Goal: Complete Application Form: Complete application form

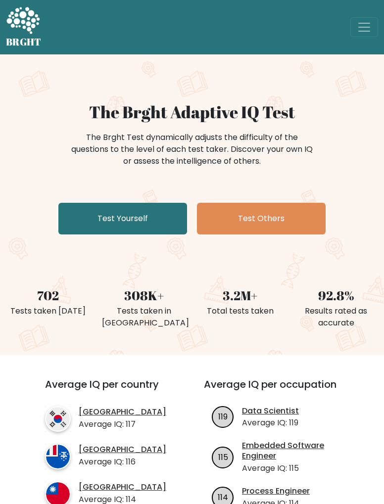
click at [124, 217] on link "Test Yourself" at bounding box center [122, 219] width 129 height 32
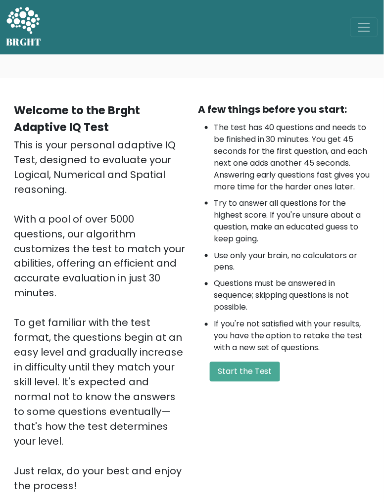
click at [254, 382] on button "Start the Test" at bounding box center [245, 372] width 70 height 20
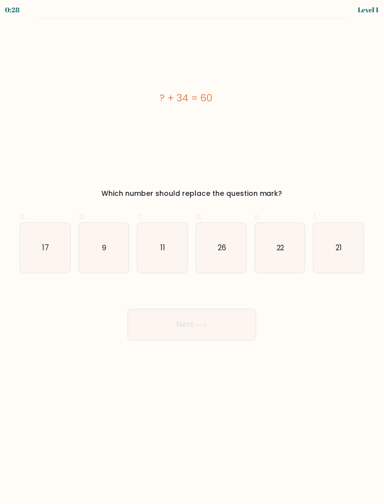
click at [225, 239] on icon "26" at bounding box center [221, 248] width 50 height 50
click at [192, 252] on input "d. 26" at bounding box center [192, 255] width 0 height 6
radio input "true"
click at [204, 324] on icon at bounding box center [200, 324] width 13 height 5
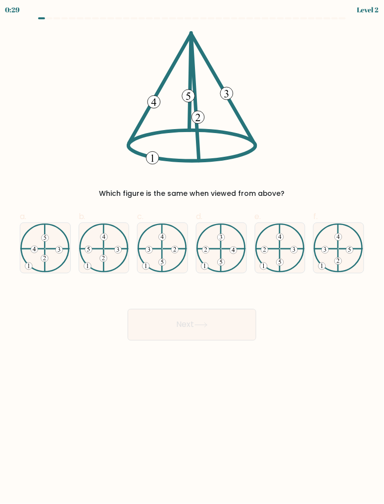
click at [42, 258] on 734 at bounding box center [44, 258] width 7 height 7
click at [192, 258] on input "a." at bounding box center [192, 255] width 0 height 6
radio input "true"
click at [183, 322] on button "Next" at bounding box center [192, 325] width 129 height 32
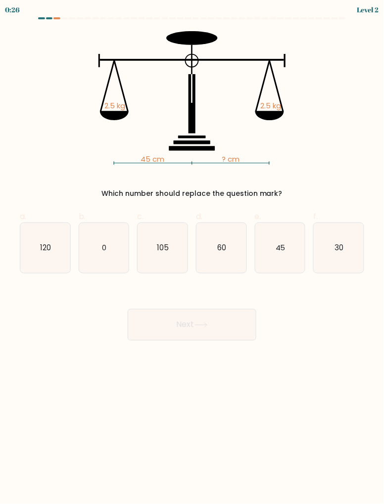
click at [283, 250] on text "45" at bounding box center [280, 247] width 10 height 10
click at [192, 252] on input "e. 45" at bounding box center [192, 255] width 0 height 6
radio input "true"
click at [215, 330] on button "Next" at bounding box center [192, 325] width 129 height 32
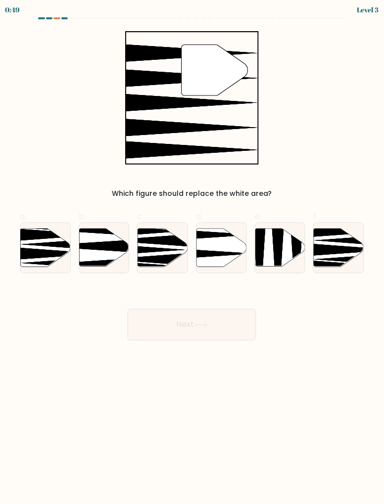
click at [216, 258] on icon at bounding box center [221, 247] width 50 height 38
click at [192, 258] on input "d." at bounding box center [192, 255] width 0 height 6
radio input "true"
click at [224, 327] on button "Next" at bounding box center [192, 325] width 129 height 32
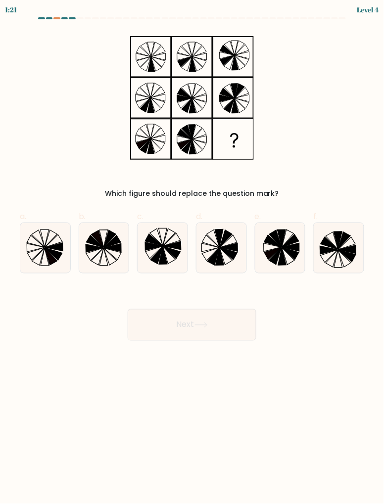
click at [286, 249] on icon at bounding box center [290, 254] width 17 height 12
click at [192, 252] on input "e." at bounding box center [192, 255] width 0 height 6
radio input "true"
click at [226, 325] on button "Next" at bounding box center [192, 325] width 129 height 32
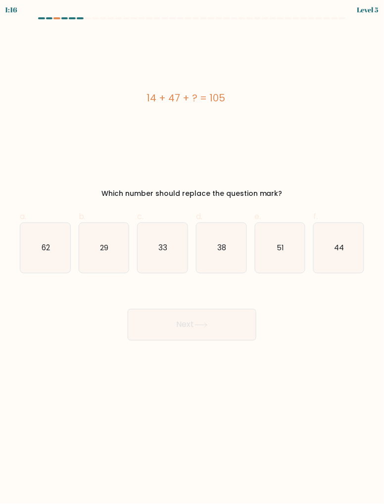
click at [341, 233] on icon "44" at bounding box center [338, 248] width 50 height 50
click at [192, 252] on input "f. 44" at bounding box center [192, 255] width 0 height 6
radio input "true"
click at [221, 331] on button "Next" at bounding box center [192, 325] width 129 height 32
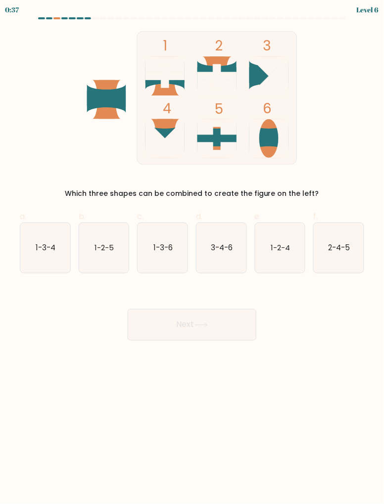
click at [115, 256] on icon "1-2-5" at bounding box center [104, 248] width 50 height 50
click at [192, 256] on input "b. 1-2-5" at bounding box center [192, 255] width 0 height 6
radio input "true"
click at [229, 324] on button "Next" at bounding box center [192, 325] width 129 height 32
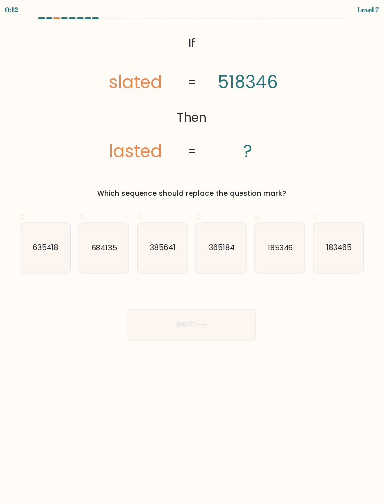
click at [57, 262] on icon "635418" at bounding box center [45, 248] width 50 height 50
click at [192, 259] on input "a. 635418" at bounding box center [192, 255] width 0 height 6
radio input "true"
click at [231, 319] on button "Next" at bounding box center [192, 325] width 129 height 32
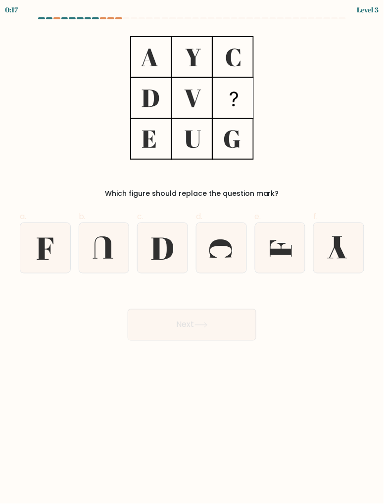
click at [45, 250] on icon at bounding box center [45, 248] width 50 height 50
click at [192, 252] on input "a." at bounding box center [192, 255] width 0 height 6
radio input "true"
click at [202, 332] on button "Next" at bounding box center [192, 325] width 129 height 32
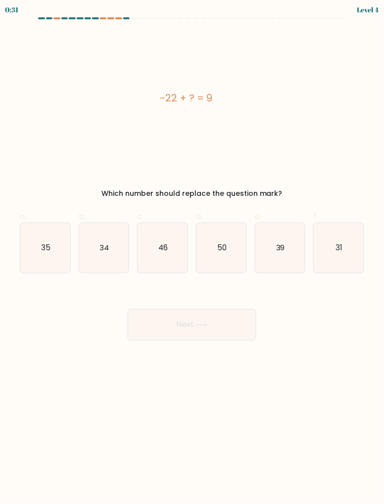
click at [337, 257] on icon "31" at bounding box center [338, 248] width 50 height 50
click at [192, 257] on input "f. 31" at bounding box center [192, 255] width 0 height 6
radio input "true"
click at [200, 335] on button "Next" at bounding box center [192, 325] width 129 height 32
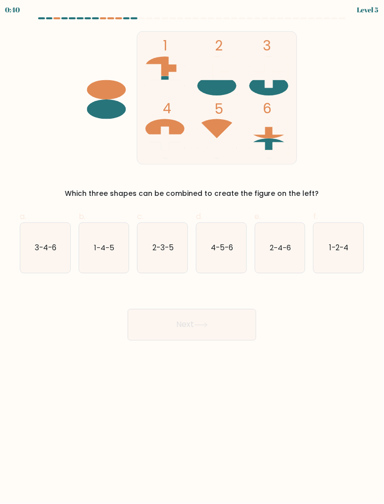
click at [281, 242] on icon "2-4-6" at bounding box center [280, 248] width 50 height 50
click at [192, 252] on input "e. 2-4-6" at bounding box center [192, 255] width 0 height 6
radio input "true"
click at [211, 320] on button "Next" at bounding box center [192, 325] width 129 height 32
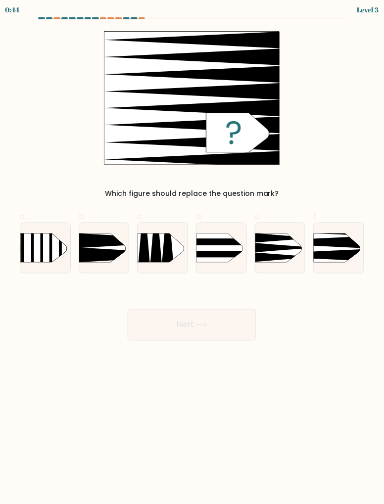
click at [337, 245] on icon at bounding box center [303, 242] width 130 height 12
click at [192, 252] on input "f." at bounding box center [192, 255] width 0 height 6
radio input "true"
click at [232, 325] on button "Next" at bounding box center [192, 325] width 129 height 32
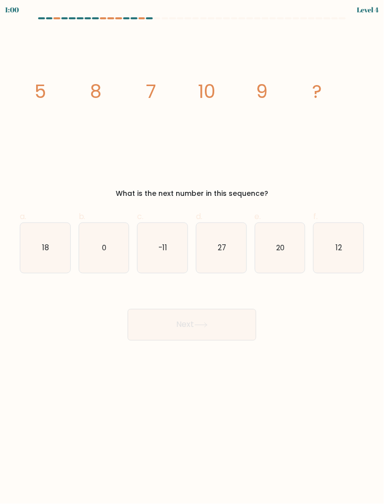
click at [349, 242] on icon "12" at bounding box center [338, 248] width 50 height 50
click at [192, 252] on input "f. 12" at bounding box center [192, 255] width 0 height 6
radio input "true"
click at [225, 326] on button "Next" at bounding box center [192, 325] width 129 height 32
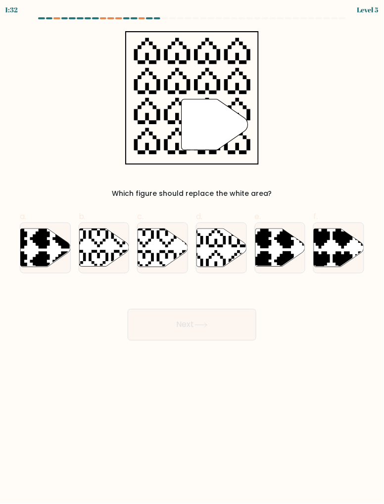
click at [224, 250] on icon at bounding box center [221, 247] width 50 height 38
click at [192, 252] on input "d." at bounding box center [192, 255] width 0 height 6
radio input "true"
click at [235, 331] on button "Next" at bounding box center [192, 325] width 129 height 32
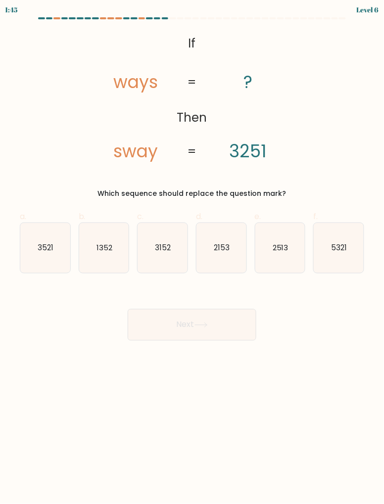
click at [348, 253] on icon "5321" at bounding box center [338, 248] width 50 height 50
click at [192, 253] on input "f. 5321" at bounding box center [192, 255] width 0 height 6
radio input "true"
click at [223, 327] on button "Next" at bounding box center [192, 325] width 129 height 32
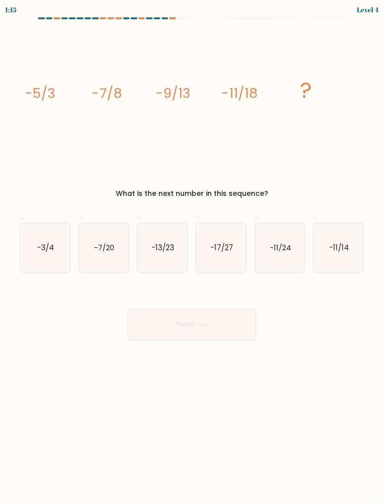
click at [171, 254] on icon "-13/23" at bounding box center [162, 248] width 50 height 50
click at [192, 254] on input "c. -13/23" at bounding box center [192, 255] width 0 height 6
radio input "true"
click at [228, 330] on button "Next" at bounding box center [192, 325] width 129 height 32
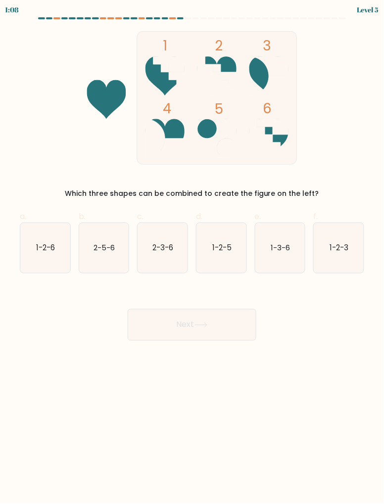
click at [60, 241] on icon "1-2-6" at bounding box center [45, 248] width 50 height 50
click at [192, 252] on input "a. 1-2-6" at bounding box center [192, 255] width 0 height 6
radio input "true"
click at [227, 320] on button "Next" at bounding box center [192, 325] width 129 height 32
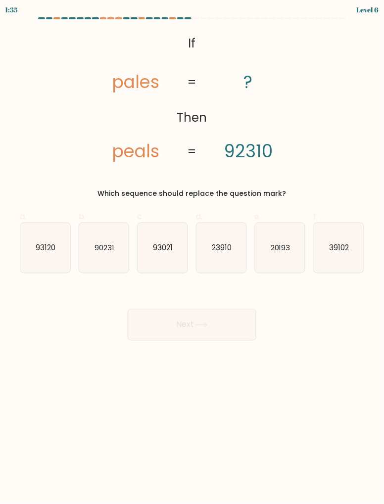
click at [60, 237] on icon "93120" at bounding box center [45, 248] width 50 height 50
click at [192, 252] on input "a. 93120" at bounding box center [192, 255] width 0 height 6
radio input "true"
click at [219, 332] on button "Next" at bounding box center [192, 325] width 129 height 32
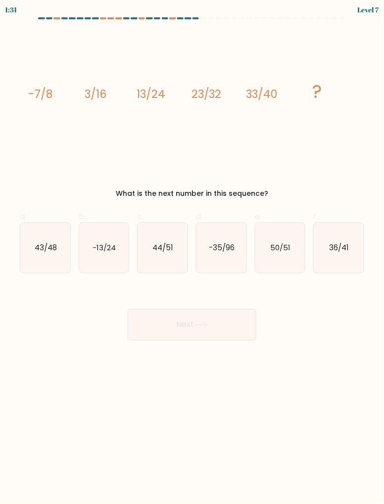
click at [39, 245] on text "43/48" at bounding box center [46, 247] width 22 height 10
click at [192, 252] on input "a. 43/48" at bounding box center [192, 255] width 0 height 6
radio input "true"
click at [216, 333] on button "Next" at bounding box center [192, 325] width 129 height 32
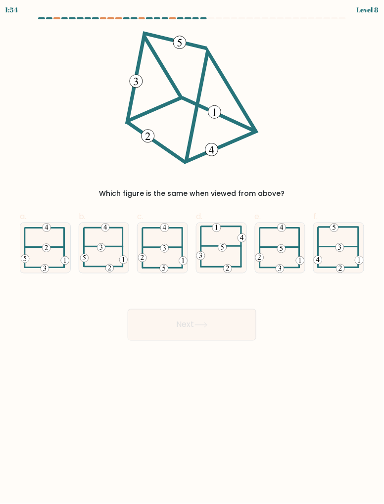
click at [172, 251] on icon at bounding box center [162, 248] width 49 height 50
click at [192, 252] on input "c." at bounding box center [192, 255] width 0 height 6
radio input "true"
click at [214, 328] on button "Next" at bounding box center [192, 325] width 129 height 32
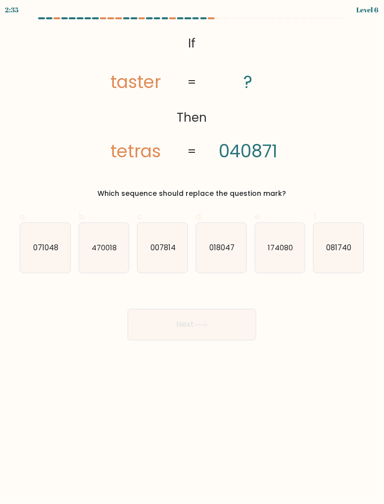
click at [229, 249] on text "018047" at bounding box center [221, 247] width 25 height 10
click at [192, 252] on input "d. 018047" at bounding box center [192, 255] width 0 height 6
radio input "true"
click at [189, 315] on button "Next" at bounding box center [192, 325] width 129 height 32
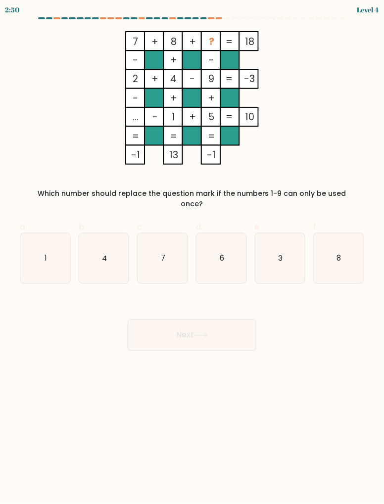
click at [281, 253] on text "3" at bounding box center [280, 258] width 4 height 10
click at [192, 252] on input "e. 3" at bounding box center [192, 255] width 0 height 6
radio input "true"
click at [224, 321] on button "Next" at bounding box center [192, 335] width 129 height 32
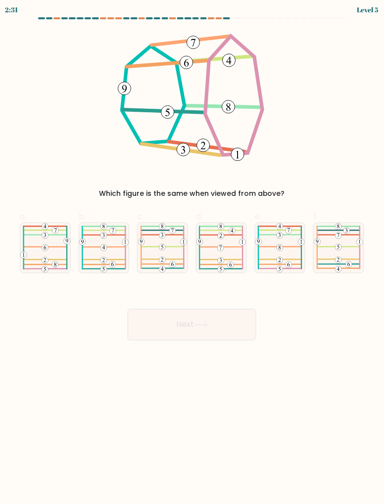
click at [218, 249] on 575 at bounding box center [221, 248] width 6 height 6
click at [192, 252] on input "d." at bounding box center [192, 255] width 0 height 6
radio input "true"
click at [220, 336] on button "Next" at bounding box center [192, 325] width 129 height 32
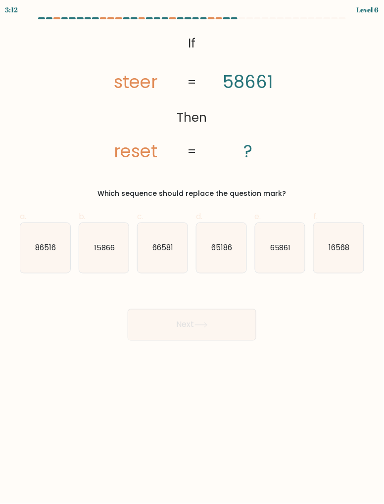
click at [288, 242] on icon "65861" at bounding box center [280, 248] width 50 height 50
click at [192, 252] on input "e. 65861" at bounding box center [192, 255] width 0 height 6
radio input "true"
click at [227, 333] on button "Next" at bounding box center [192, 325] width 129 height 32
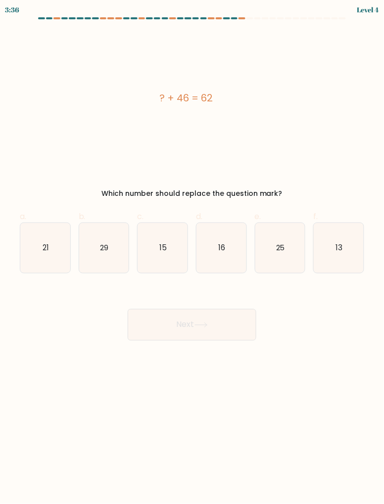
click at [225, 238] on icon "16" at bounding box center [221, 248] width 50 height 50
click at [192, 252] on input "d. 16" at bounding box center [192, 255] width 0 height 6
radio input "true"
click at [227, 316] on button "Next" at bounding box center [192, 325] width 129 height 32
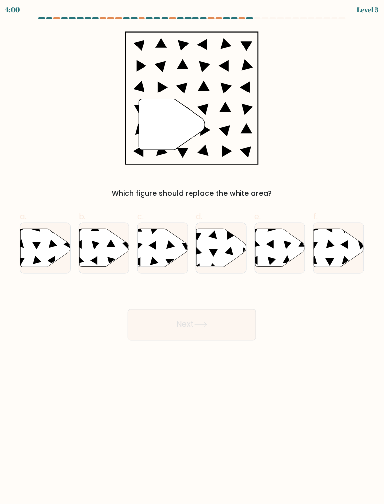
click at [227, 246] on icon at bounding box center [221, 247] width 50 height 38
click at [192, 252] on input "d." at bounding box center [192, 255] width 0 height 6
radio input "true"
click at [224, 321] on button "Next" at bounding box center [192, 325] width 129 height 32
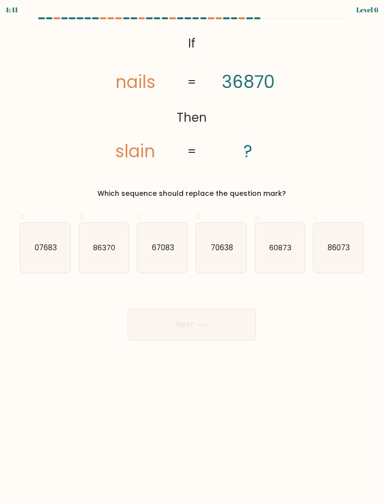
click at [281, 240] on icon "60873" at bounding box center [280, 248] width 50 height 50
click at [192, 252] on input "e. 60873" at bounding box center [192, 255] width 0 height 6
radio input "true"
click at [249, 311] on button "Next" at bounding box center [192, 325] width 129 height 32
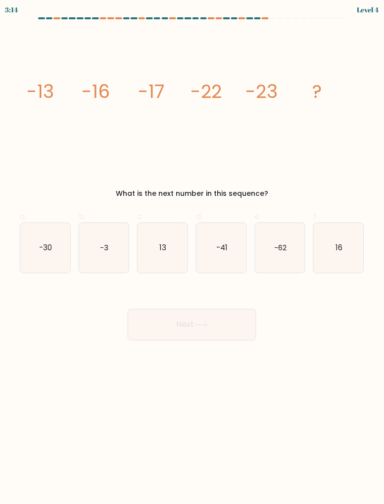
click at [54, 246] on icon "-30" at bounding box center [45, 248] width 50 height 50
click at [192, 252] on input "a. -30" at bounding box center [192, 255] width 0 height 6
radio input "true"
click at [185, 336] on button "Next" at bounding box center [192, 325] width 129 height 32
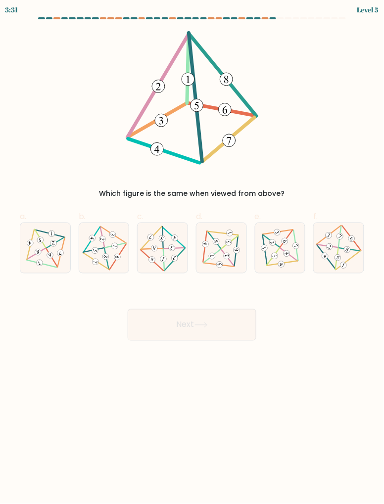
click at [107, 244] on icon at bounding box center [104, 248] width 41 height 40
click at [192, 252] on input "b." at bounding box center [192, 255] width 0 height 6
radio input "true"
click at [207, 329] on button "Next" at bounding box center [192, 325] width 129 height 32
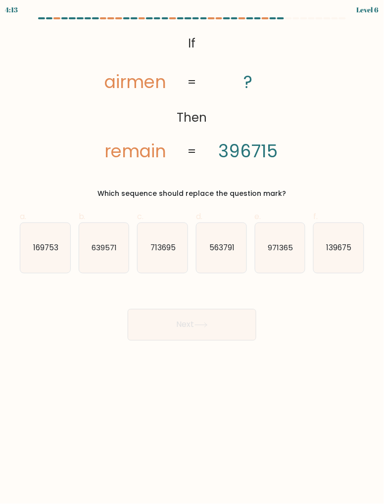
click at [321, 251] on icon "139675" at bounding box center [338, 248] width 50 height 50
click at [192, 252] on input "f. 139675" at bounding box center [192, 255] width 0 height 6
radio input "true"
click at [285, 243] on text "971365" at bounding box center [279, 247] width 25 height 10
click at [192, 252] on input "e. 971365" at bounding box center [192, 255] width 0 height 6
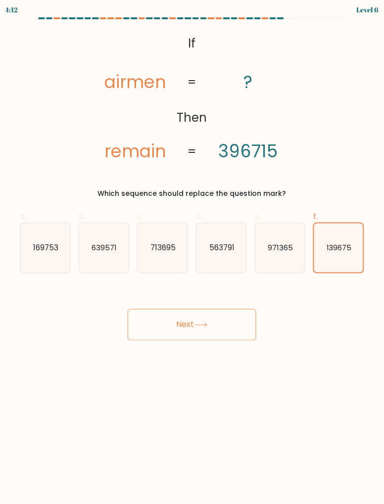
radio input "true"
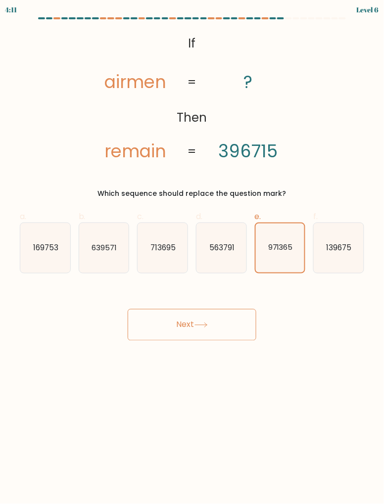
click at [206, 323] on icon at bounding box center [200, 324] width 13 height 5
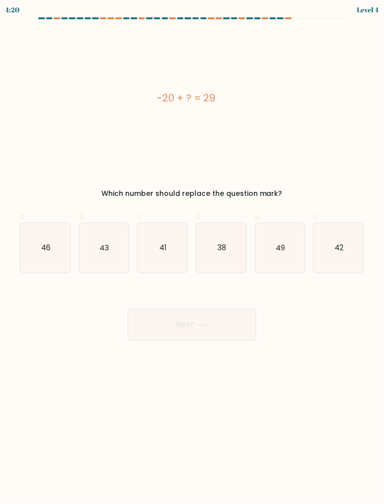
click at [290, 252] on icon "49" at bounding box center [280, 248] width 50 height 50
click at [192, 252] on input "e. 49" at bounding box center [192, 255] width 0 height 6
radio input "true"
click at [220, 325] on button "Next" at bounding box center [192, 325] width 129 height 32
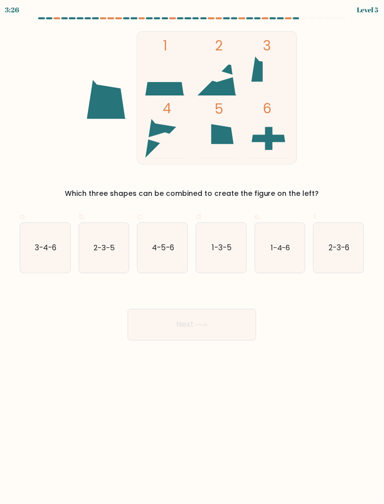
click at [224, 240] on icon "1-3-5" at bounding box center [221, 248] width 50 height 50
click at [192, 252] on input "d. 1-3-5" at bounding box center [192, 255] width 0 height 6
radio input "true"
click at [215, 331] on button "Next" at bounding box center [192, 325] width 129 height 32
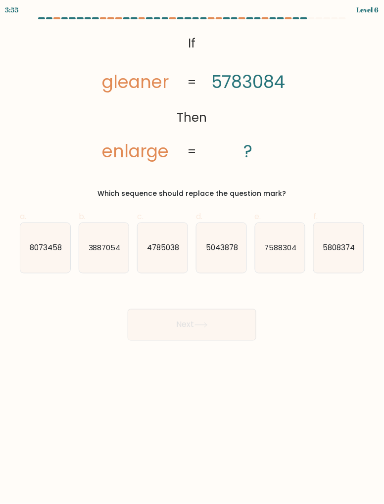
click at [233, 259] on icon "5043878" at bounding box center [221, 248] width 50 height 50
click at [192, 259] on input "d. 5043878" at bounding box center [192, 255] width 0 height 6
radio input "true"
click at [214, 330] on button "Next" at bounding box center [192, 325] width 129 height 32
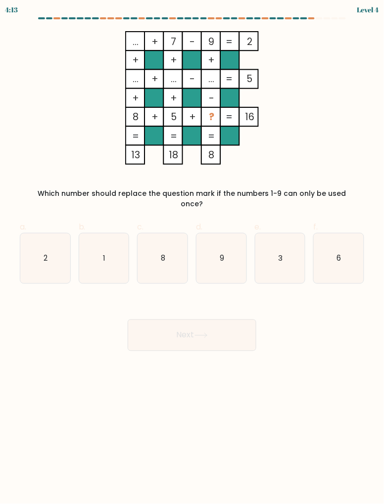
click at [287, 249] on icon "3" at bounding box center [280, 258] width 50 height 50
click at [192, 252] on input "e. 3" at bounding box center [192, 255] width 0 height 6
radio input "true"
click at [224, 319] on button "Next" at bounding box center [192, 335] width 129 height 32
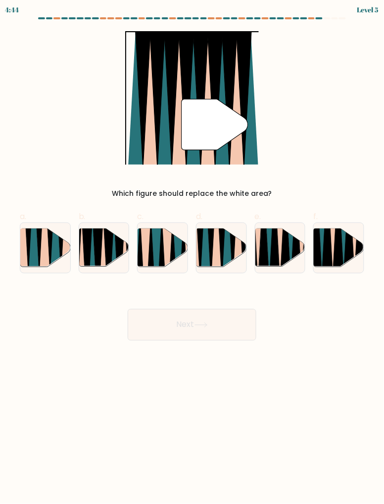
click at [222, 252] on icon at bounding box center [221, 228] width 11 height 100
click at [192, 252] on input "d." at bounding box center [192, 255] width 0 height 6
radio input "true"
click at [218, 324] on button "Next" at bounding box center [192, 325] width 129 height 32
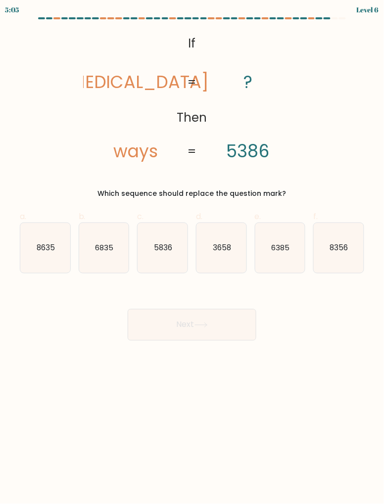
click at [284, 248] on text "6385" at bounding box center [280, 247] width 18 height 10
click at [192, 252] on input "e. 6385" at bounding box center [192, 255] width 0 height 6
radio input "true"
click at [231, 326] on button "Next" at bounding box center [192, 325] width 129 height 32
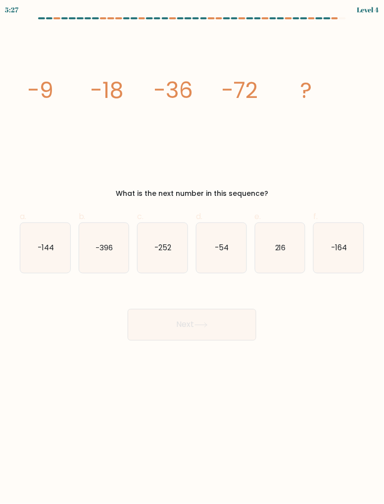
click at [33, 257] on icon "-144" at bounding box center [45, 248] width 50 height 50
click at [192, 257] on input "a. -144" at bounding box center [192, 255] width 0 height 6
radio input "true"
click at [231, 338] on button "Next" at bounding box center [192, 325] width 129 height 32
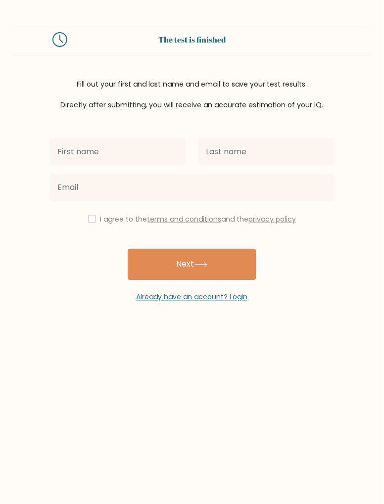
click at [157, 156] on input "text" at bounding box center [117, 152] width 136 height 28
type input "[PERSON_NAME]"
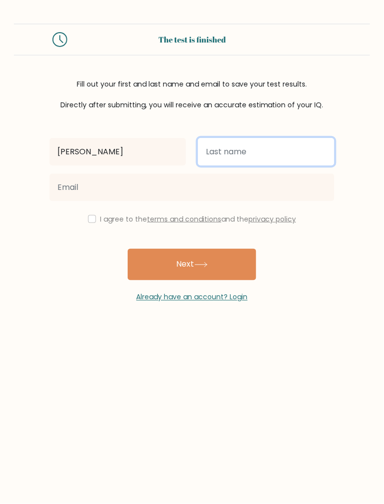
click at [291, 148] on input "text" at bounding box center [266, 152] width 136 height 28
type input "Gowda"
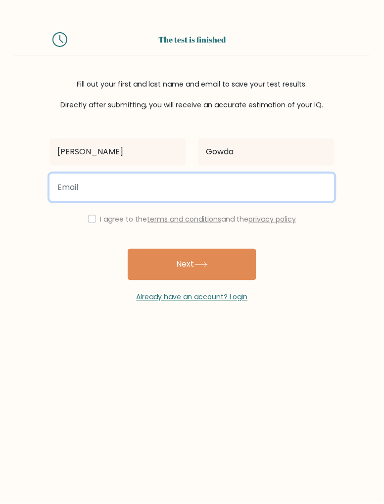
click at [130, 184] on input "email" at bounding box center [191, 188] width 285 height 28
type input "jaggujaidev45@gmail.com"
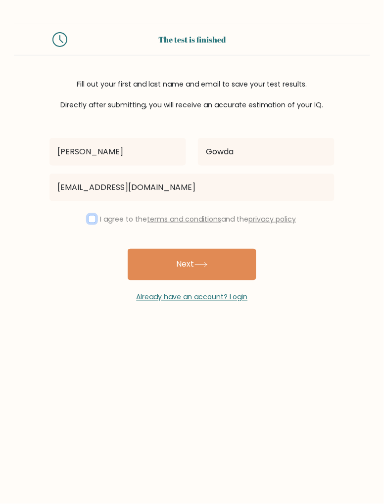
click at [89, 216] on input "checkbox" at bounding box center [92, 219] width 8 height 8
checkbox input "true"
click at [214, 267] on button "Next" at bounding box center [192, 265] width 129 height 32
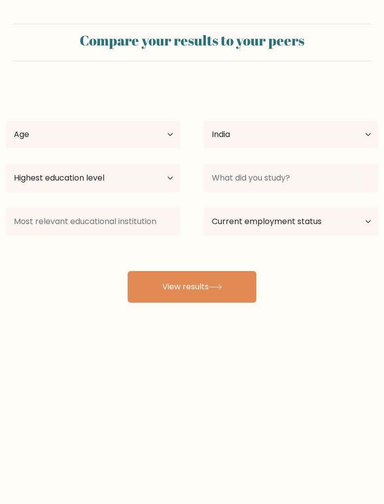
select select "IN"
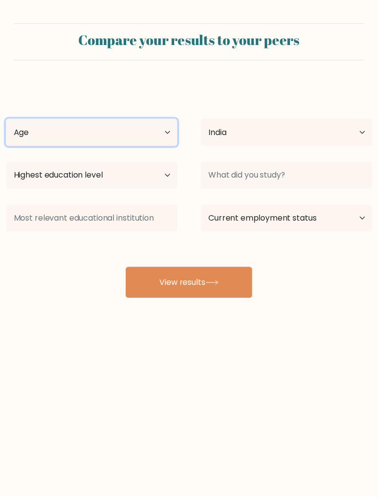
click at [157, 135] on select "Age Under [DEMOGRAPHIC_DATA] [DEMOGRAPHIC_DATA] [DEMOGRAPHIC_DATA] [DEMOGRAPHIC…" at bounding box center [93, 135] width 174 height 28
select select "25_34"
click at [6, 121] on select "Age Under [DEMOGRAPHIC_DATA] [DEMOGRAPHIC_DATA] [DEMOGRAPHIC_DATA] [DEMOGRAPHIC…" at bounding box center [93, 135] width 174 height 28
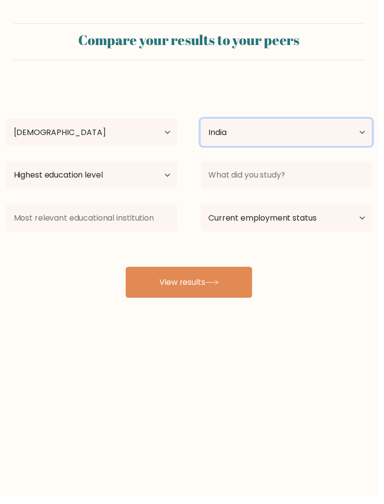
click at [258, 132] on select "Country [GEOGRAPHIC_DATA] [GEOGRAPHIC_DATA] [GEOGRAPHIC_DATA] [US_STATE] [GEOGR…" at bounding box center [291, 135] width 174 height 28
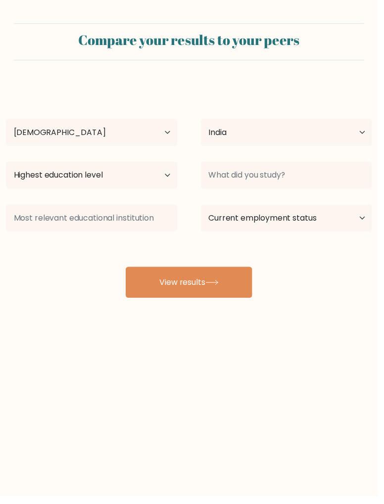
click at [263, 103] on div "[PERSON_NAME] Age Under [DEMOGRAPHIC_DATA] [DEMOGRAPHIC_DATA] [DEMOGRAPHIC_DATA…" at bounding box center [192, 194] width 384 height 218
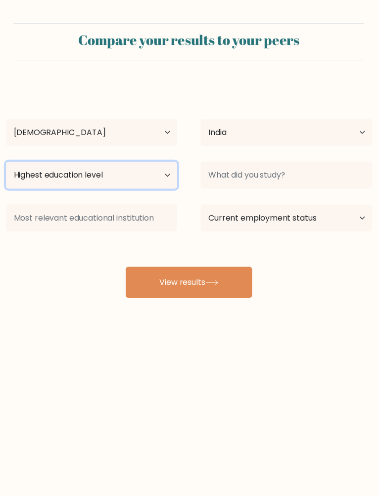
click at [141, 175] on select "Highest education level No schooling Primary Lower Secondary Upper Secondary Oc…" at bounding box center [93, 178] width 174 height 28
select select "upper_secondary"
click at [6, 164] on select "Highest education level No schooling Primary Lower Secondary Upper Secondary Oc…" at bounding box center [93, 178] width 174 height 28
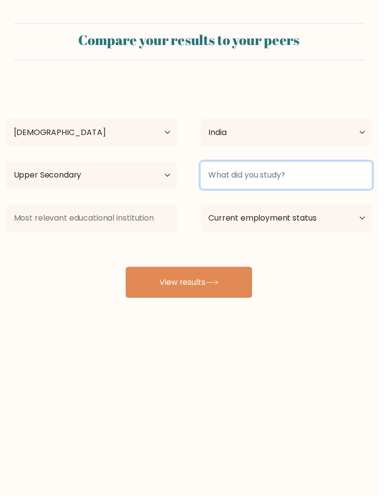
click at [311, 180] on input at bounding box center [291, 178] width 174 height 28
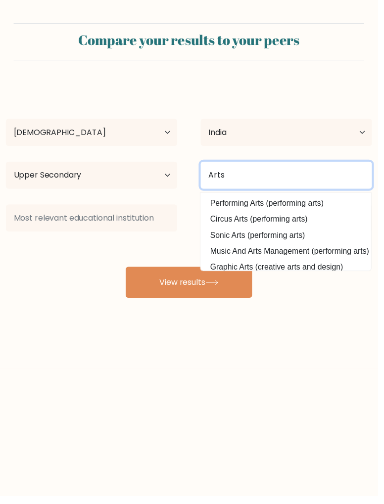
click at [302, 176] on input "Arts" at bounding box center [291, 178] width 174 height 28
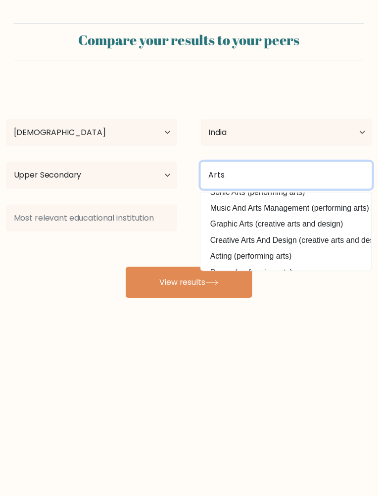
scroll to position [89, 0]
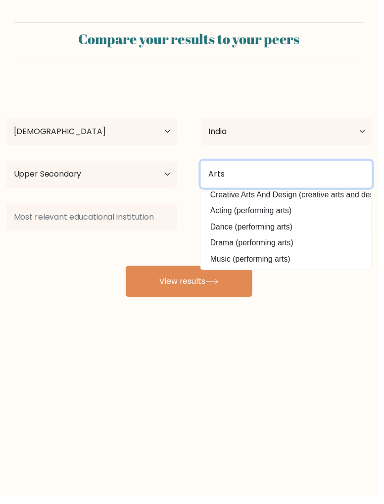
click at [300, 178] on input "Arts" at bounding box center [291, 178] width 174 height 28
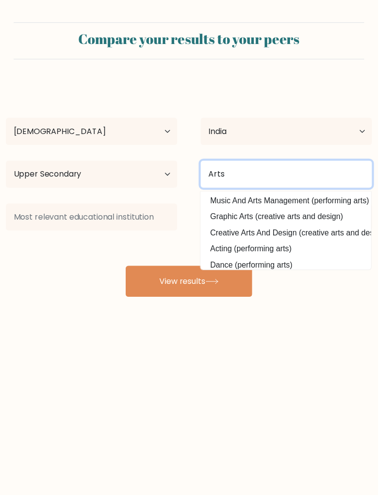
scroll to position [0, 0]
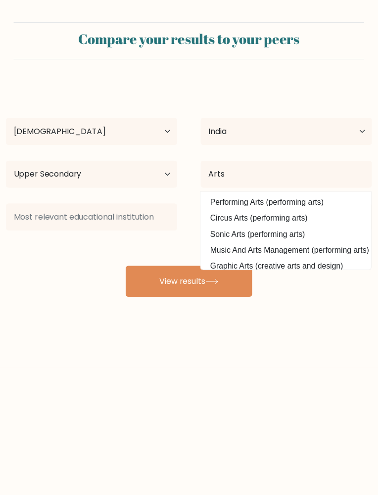
click at [312, 208] on option "Performing Arts (performing arts)" at bounding box center [290, 206] width 168 height 16
type input "Performing Arts"
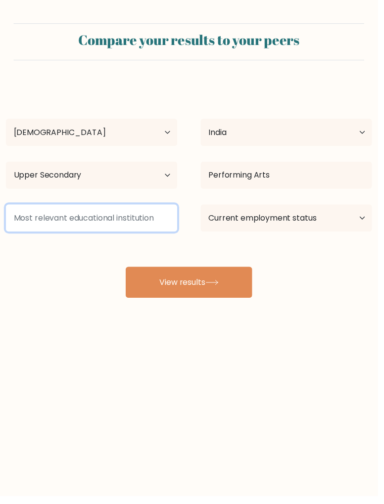
click at [154, 220] on input at bounding box center [93, 222] width 174 height 28
type input "B"
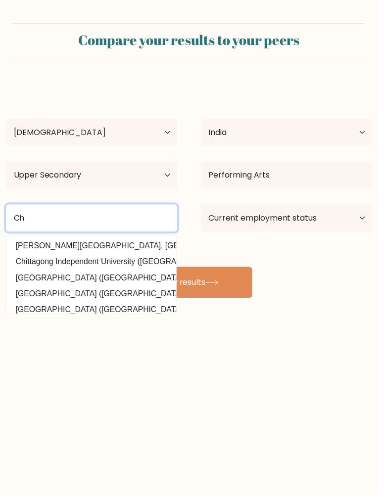
type input "C"
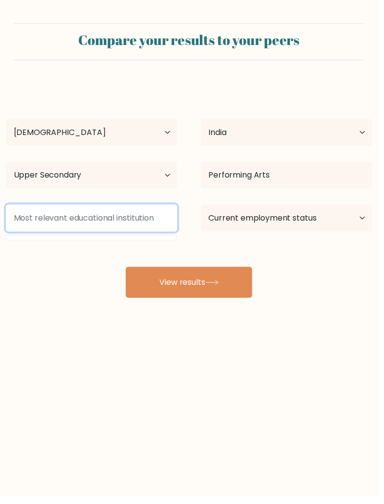
type input "D"
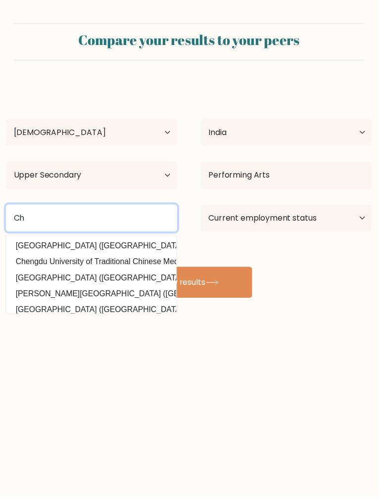
type input "C"
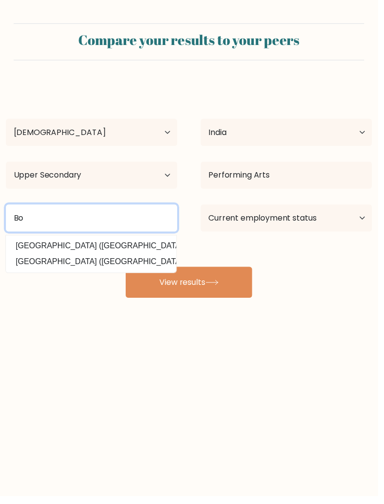
type input "B"
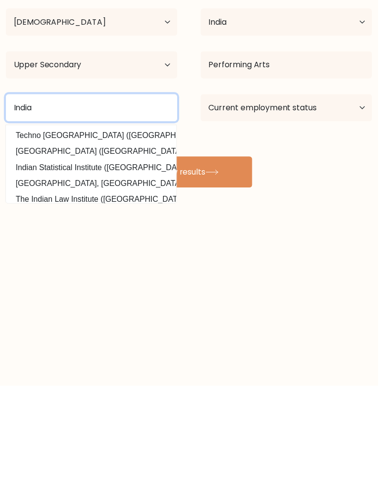
click at [142, 218] on input "India" at bounding box center [93, 222] width 174 height 28
type input "I"
type input "Boys junior college"
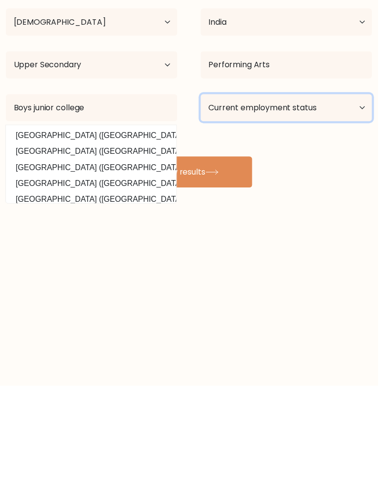
click at [316, 226] on select "Current employment status Employed Student Retired Other / prefer not to answer" at bounding box center [291, 222] width 174 height 28
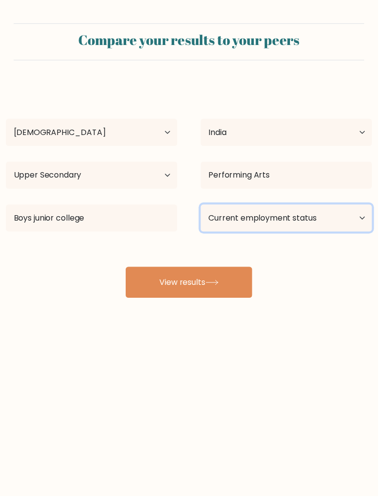
select select "employed"
click at [204, 208] on select "Current employment status Employed Student Retired Other / prefer not to answer" at bounding box center [291, 222] width 174 height 28
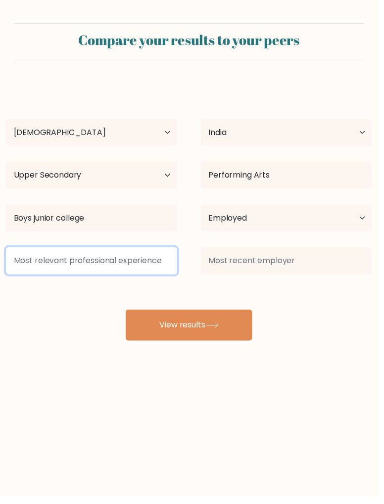
click at [153, 263] on input at bounding box center [93, 265] width 174 height 28
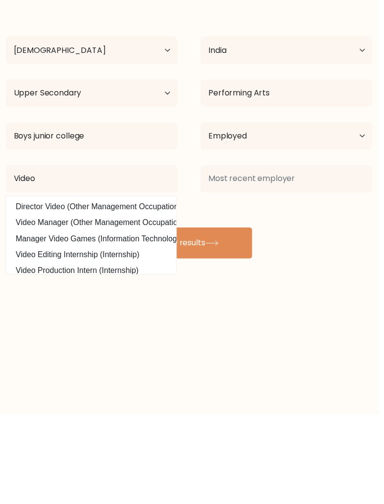
click at [126, 341] on option "Video Editing Internship (Internship)" at bounding box center [92, 342] width 168 height 16
type input "Video Editing Internship"
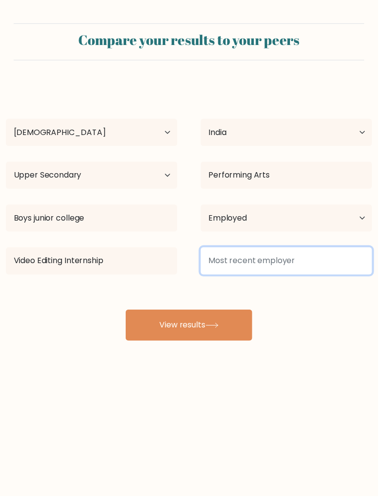
click at [308, 264] on input at bounding box center [291, 265] width 174 height 28
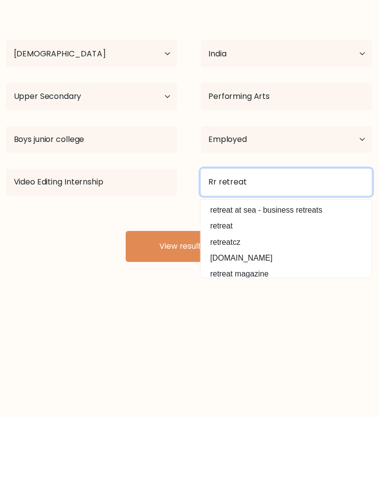
type input "Rr retreat"
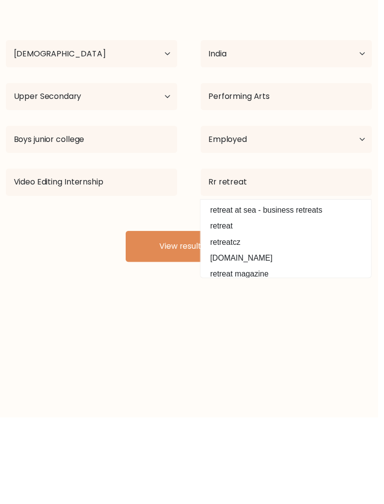
click at [176, 365] on div "Compare your results to your peers Acchu Gowda Age Under 18 years old 18-24 yea…" at bounding box center [192, 187] width 384 height 375
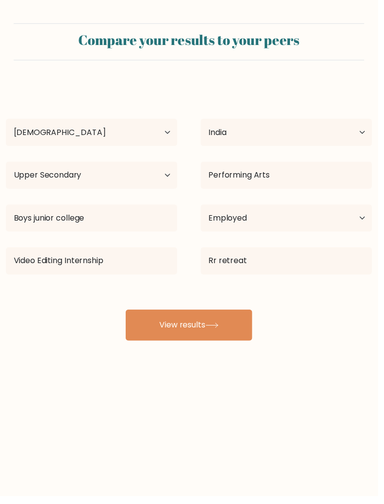
click at [222, 331] on icon at bounding box center [215, 330] width 13 height 5
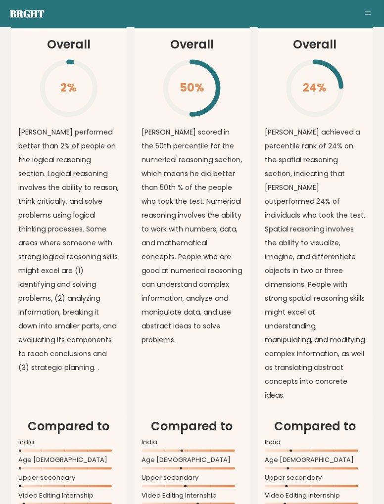
scroll to position [898, 0]
